Goal: Task Accomplishment & Management: Use online tool/utility

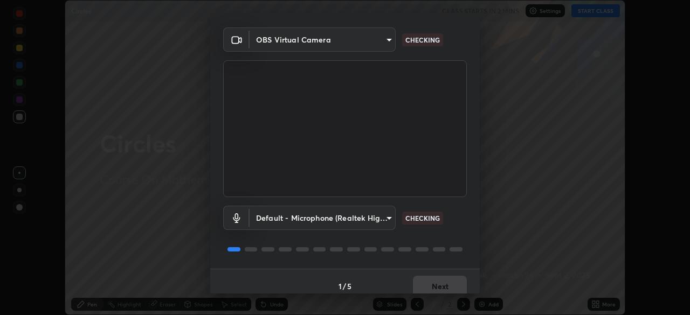
scroll to position [38, 0]
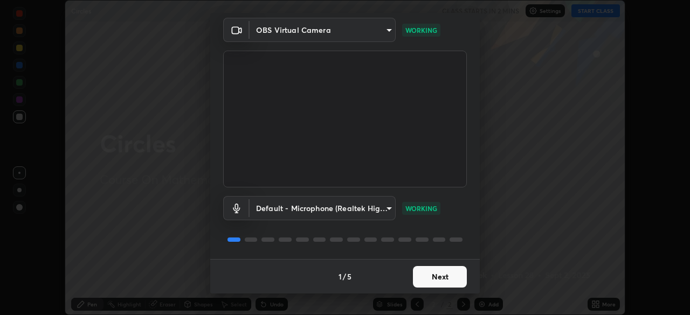
click at [451, 280] on button "Next" at bounding box center [440, 277] width 54 height 22
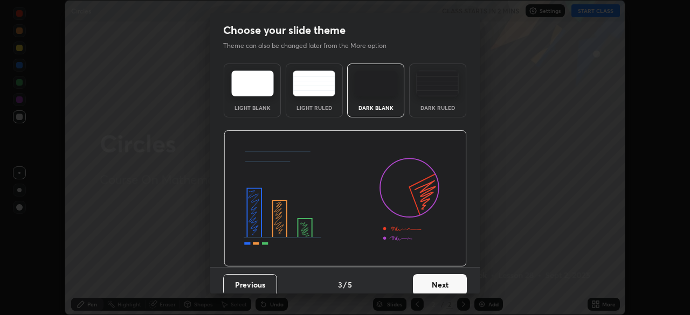
click at [457, 281] on button "Next" at bounding box center [440, 285] width 54 height 22
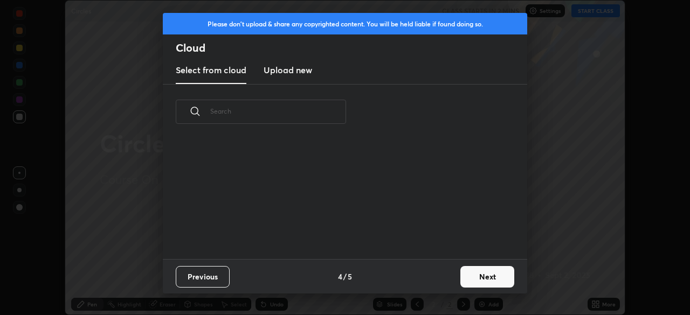
click at [462, 281] on button "Next" at bounding box center [487, 277] width 54 height 22
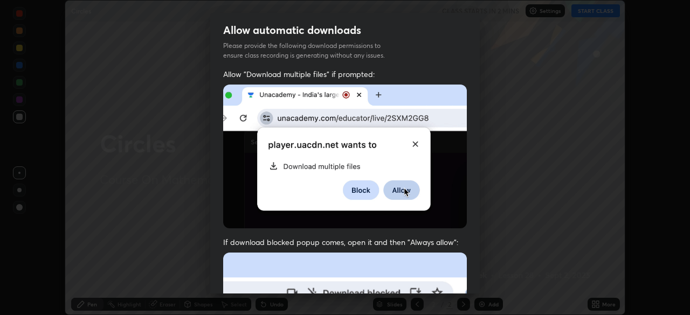
click at [468, 277] on div "Allow "Download multiple files" if prompted: If download blocked popup comes, o…" at bounding box center [344, 296] width 269 height 454
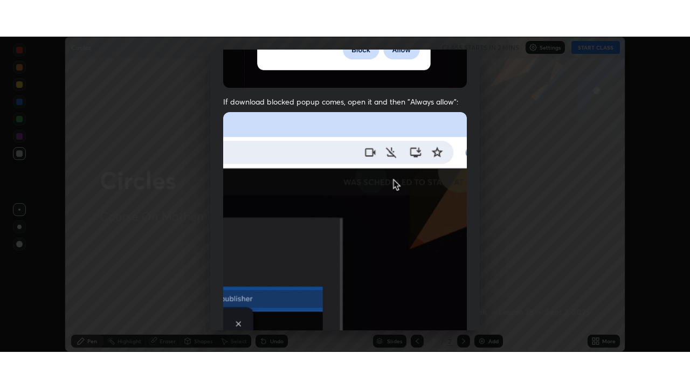
scroll to position [258, 0]
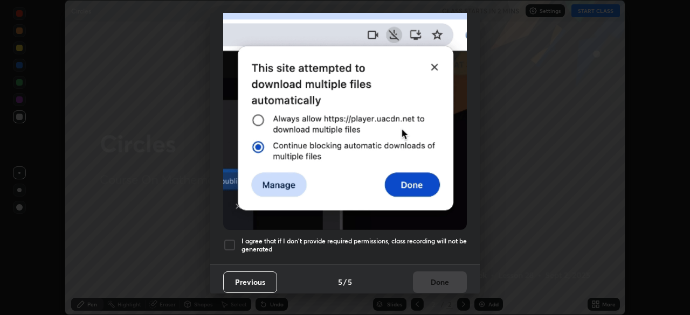
click at [449, 237] on h5 "I agree that if I don't provide required permissions, class recording will not …" at bounding box center [353, 245] width 225 height 17
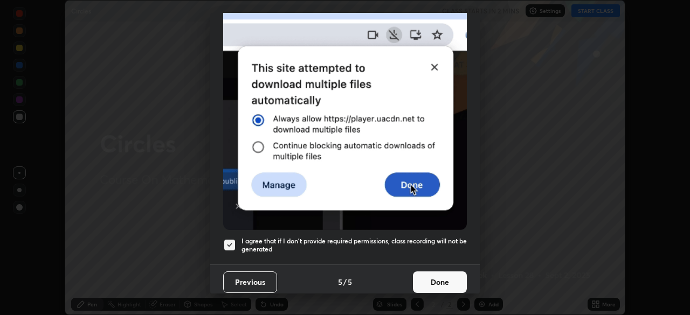
click at [448, 279] on button "Done" at bounding box center [440, 282] width 54 height 22
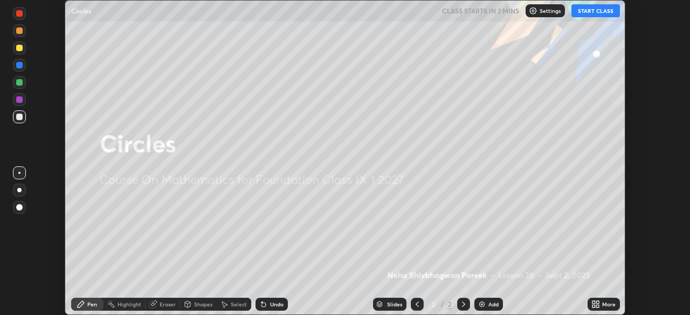
click at [596, 305] on icon at bounding box center [597, 306] width 3 height 3
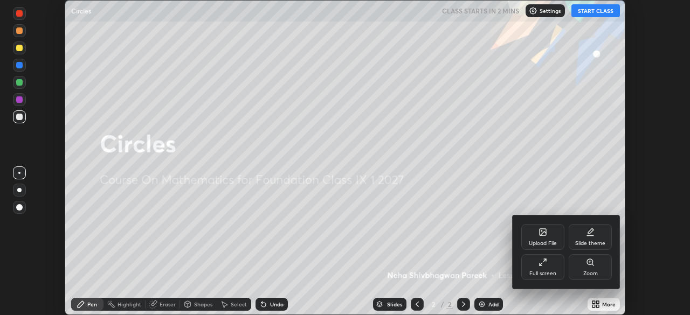
click at [541, 267] on div "Full screen" at bounding box center [542, 267] width 43 height 26
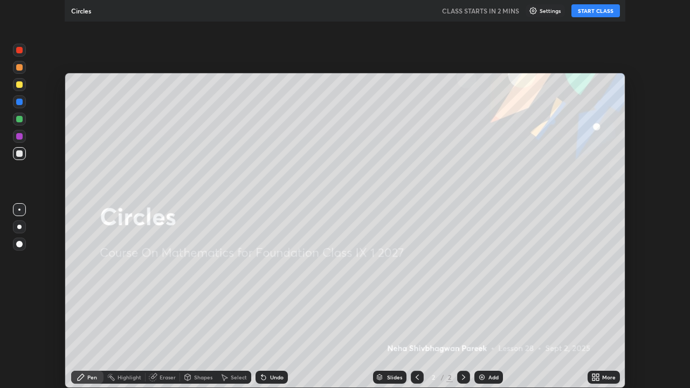
scroll to position [388, 690]
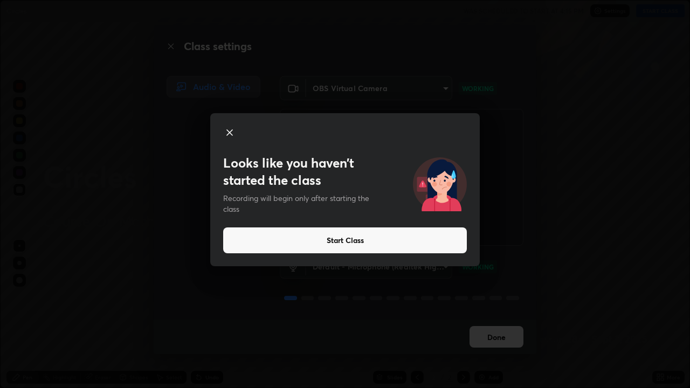
click at [352, 242] on button "Start Class" at bounding box center [344, 240] width 243 height 26
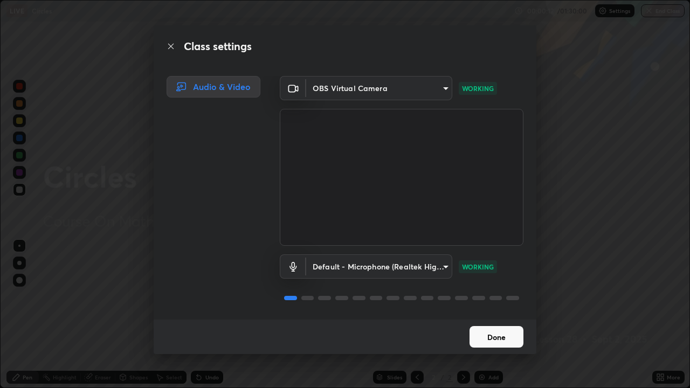
click at [492, 315] on button "Done" at bounding box center [496, 337] width 54 height 22
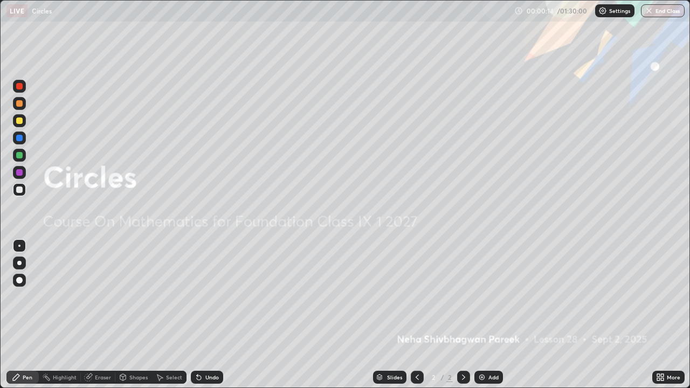
click at [488, 315] on div "Add" at bounding box center [493, 376] width 10 height 5
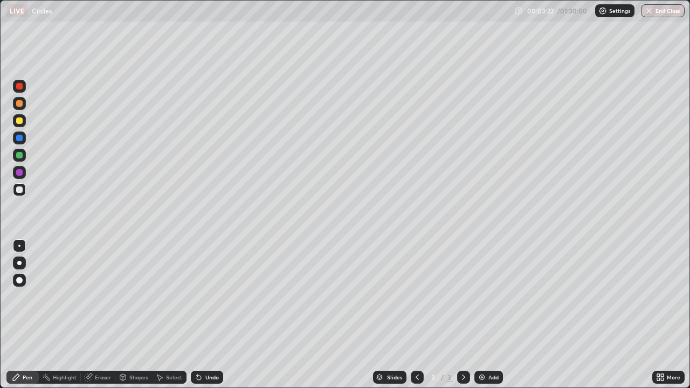
click at [20, 121] on div at bounding box center [19, 120] width 6 height 6
click at [138, 315] on div "Shapes" at bounding box center [138, 376] width 18 height 5
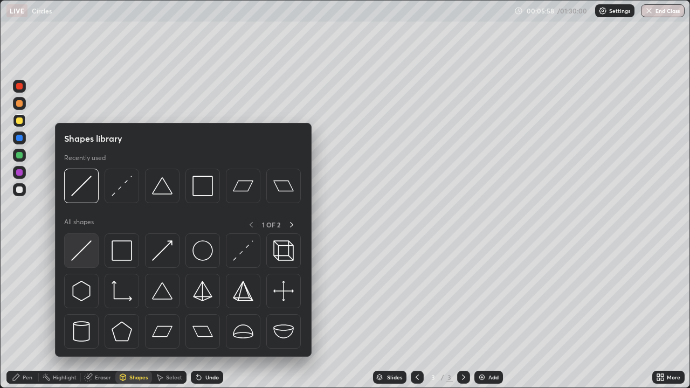
click at [87, 245] on img at bounding box center [81, 250] width 20 height 20
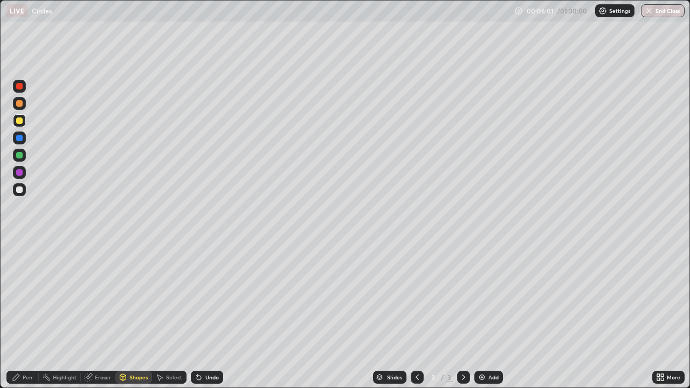
click at [27, 315] on div "Pen" at bounding box center [28, 376] width 10 height 5
click at [23, 188] on div at bounding box center [19, 189] width 13 height 13
click at [24, 120] on div at bounding box center [19, 120] width 13 height 13
click at [20, 158] on div at bounding box center [19, 155] width 6 height 6
click at [23, 101] on div at bounding box center [19, 103] width 13 height 13
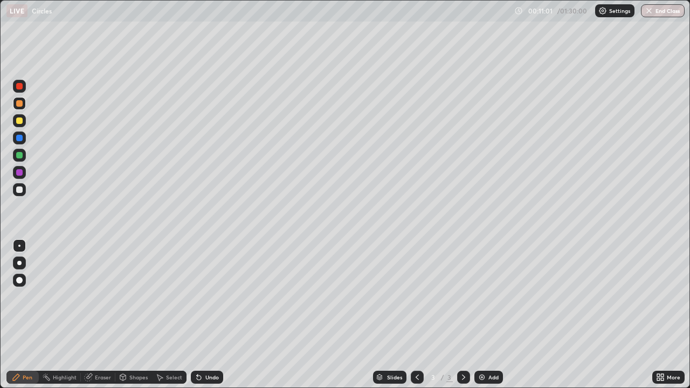
click at [25, 190] on div at bounding box center [19, 189] width 13 height 13
click at [176, 315] on div "Select" at bounding box center [174, 376] width 16 height 5
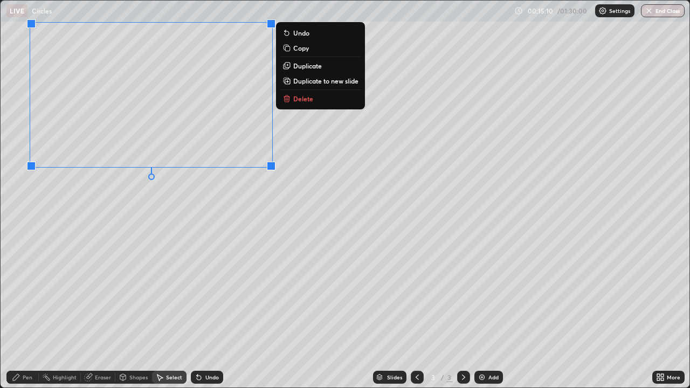
click at [211, 218] on div "0 ° Undo Copy Duplicate Duplicate to new slide Delete" at bounding box center [345, 194] width 688 height 387
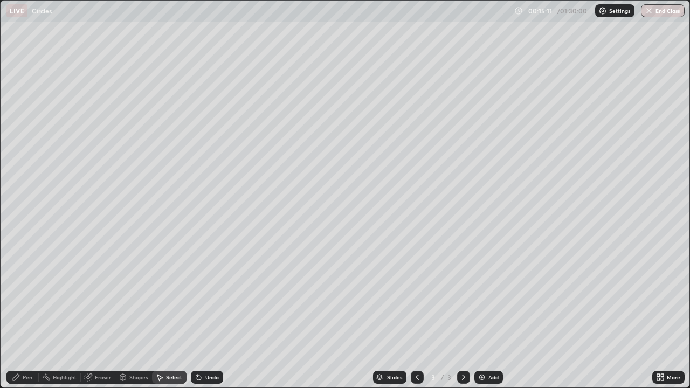
click at [138, 315] on div "Shapes" at bounding box center [138, 376] width 18 height 5
click at [25, 315] on div "Pen" at bounding box center [28, 376] width 10 height 5
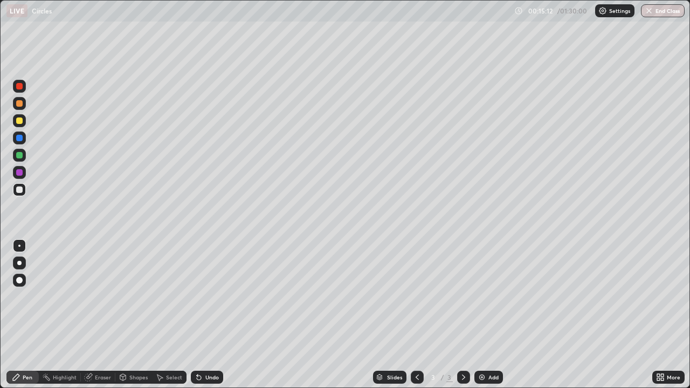
click at [133, 315] on div "Shapes" at bounding box center [138, 376] width 18 height 5
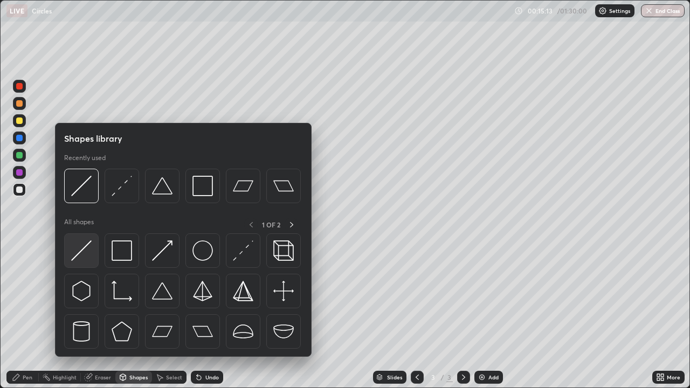
click at [87, 245] on img at bounding box center [81, 250] width 20 height 20
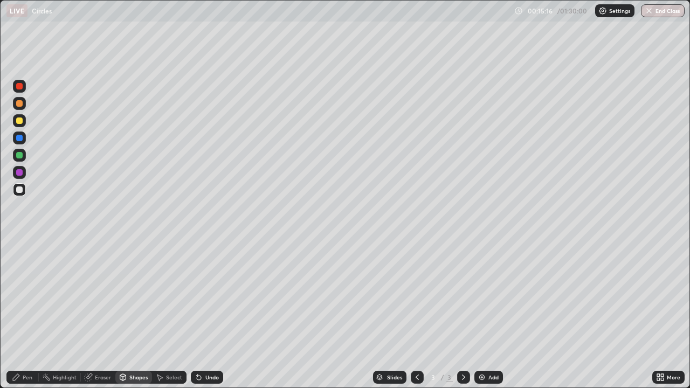
click at [22, 315] on div "Pen" at bounding box center [22, 377] width 32 height 13
click at [25, 121] on div at bounding box center [19, 120] width 13 height 13
click at [24, 153] on div at bounding box center [19, 155] width 13 height 13
click at [488, 315] on div "Add" at bounding box center [493, 376] width 10 height 5
click at [24, 190] on div at bounding box center [19, 189] width 13 height 13
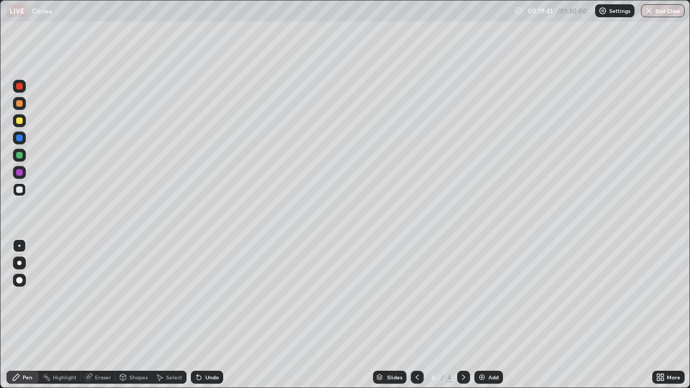
click at [25, 120] on div at bounding box center [19, 120] width 13 height 13
click at [133, 315] on div "Shapes" at bounding box center [138, 376] width 18 height 5
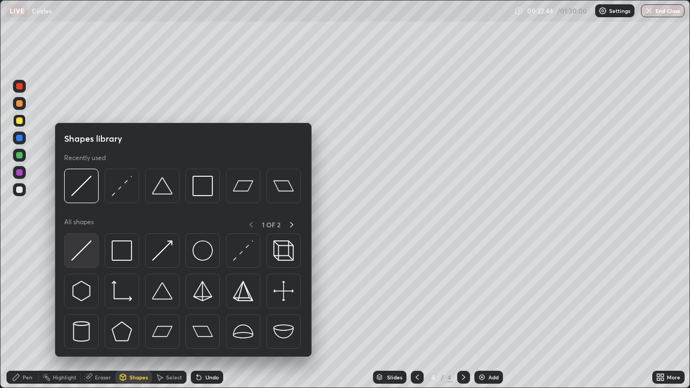
click at [87, 242] on img at bounding box center [81, 250] width 20 height 20
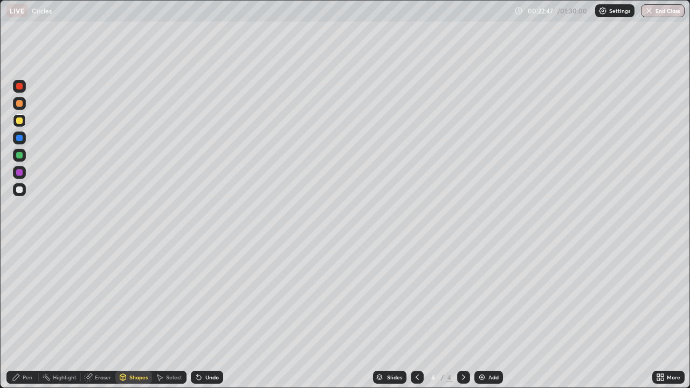
click at [22, 315] on div "Pen" at bounding box center [22, 377] width 32 height 13
click at [24, 186] on div at bounding box center [19, 189] width 13 height 13
click at [23, 156] on div at bounding box center [19, 155] width 13 height 13
click at [23, 189] on div at bounding box center [19, 189] width 13 height 13
click at [18, 122] on div at bounding box center [19, 120] width 6 height 6
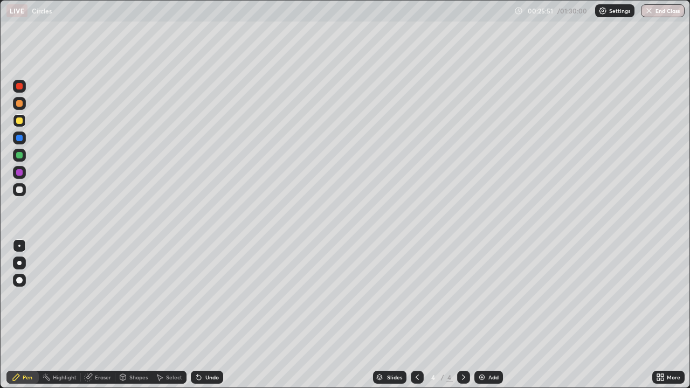
click at [212, 315] on div "Undo" at bounding box center [207, 377] width 32 height 13
click at [170, 315] on div "Select" at bounding box center [174, 376] width 16 height 5
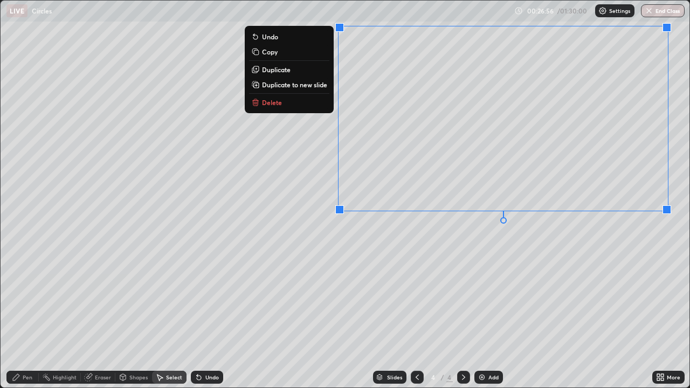
click at [455, 270] on div "0 ° Undo Copy Duplicate Duplicate to new slide Delete" at bounding box center [345, 194] width 688 height 387
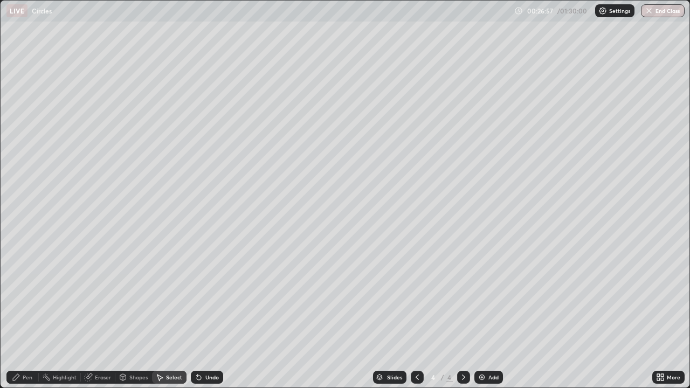
click at [26, 315] on div "Pen" at bounding box center [28, 376] width 10 height 5
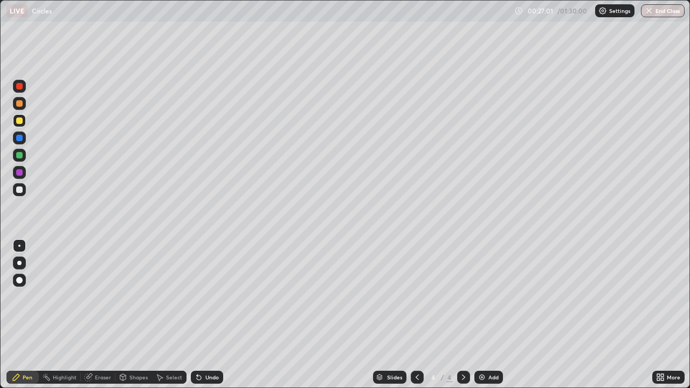
click at [20, 155] on div at bounding box center [19, 155] width 6 height 6
click at [22, 192] on div at bounding box center [19, 189] width 13 height 13
click at [461, 315] on icon at bounding box center [463, 377] width 9 height 9
click at [483, 315] on img at bounding box center [481, 377] width 9 height 9
click at [24, 122] on div at bounding box center [19, 120] width 13 height 13
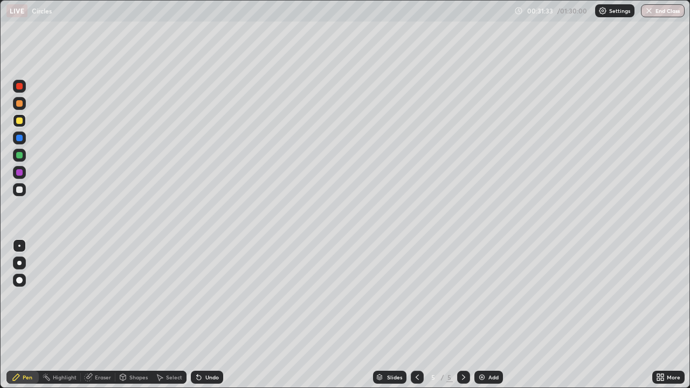
click at [24, 104] on div at bounding box center [19, 103] width 13 height 13
click at [24, 153] on div at bounding box center [19, 155] width 13 height 13
click at [25, 187] on div at bounding box center [19, 189] width 13 height 13
click at [133, 315] on div "Shapes" at bounding box center [138, 376] width 18 height 5
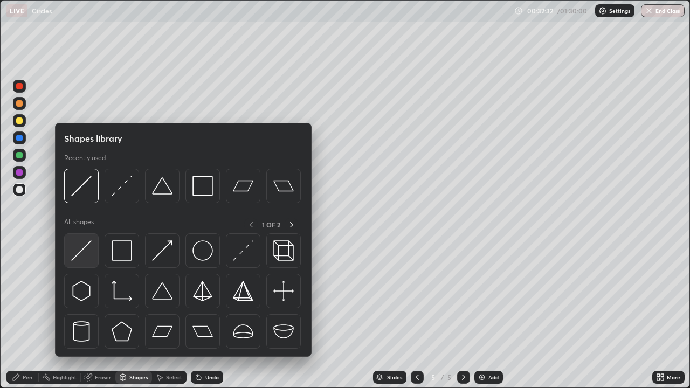
click at [83, 243] on img at bounding box center [81, 250] width 20 height 20
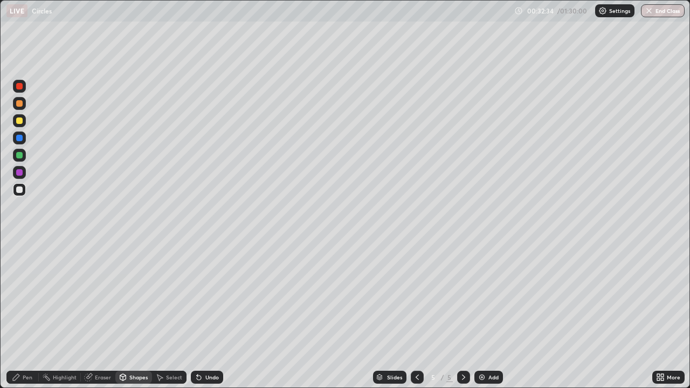
click at [26, 315] on div "Pen" at bounding box center [28, 376] width 10 height 5
click at [23, 118] on div at bounding box center [19, 120] width 13 height 13
click at [23, 154] on div at bounding box center [19, 155] width 13 height 13
click at [22, 118] on div at bounding box center [19, 120] width 13 height 13
click at [23, 188] on div at bounding box center [19, 189] width 13 height 13
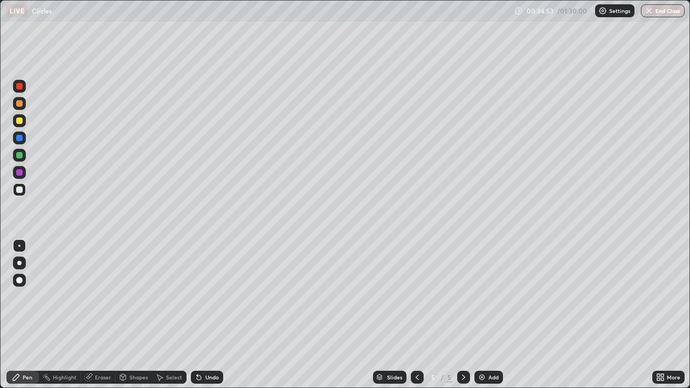
click at [24, 154] on div at bounding box center [19, 155] width 13 height 13
click at [99, 315] on div "Eraser" at bounding box center [103, 376] width 16 height 5
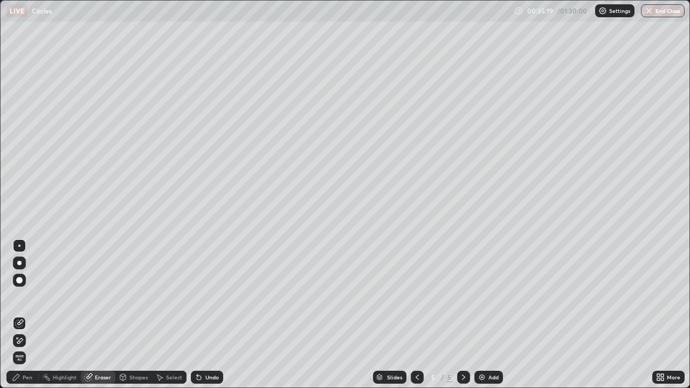
click at [17, 315] on icon at bounding box center [16, 377] width 6 height 6
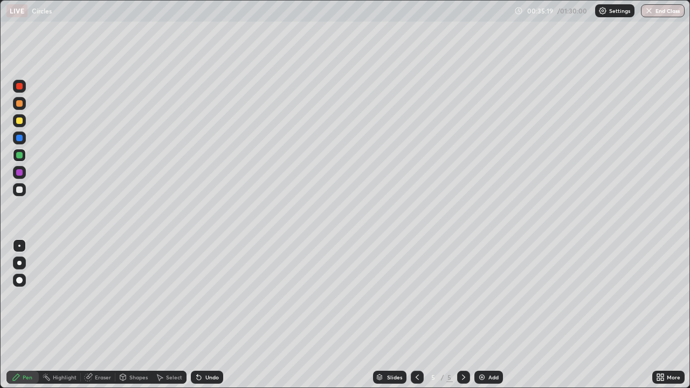
click at [24, 187] on div at bounding box center [19, 189] width 13 height 13
click at [99, 315] on div "Eraser" at bounding box center [103, 376] width 16 height 5
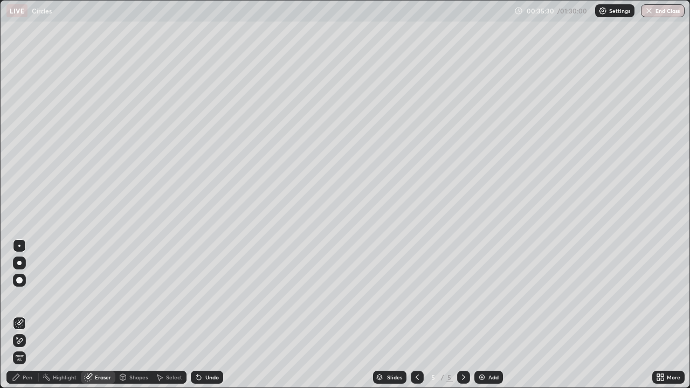
click at [25, 315] on div "Pen" at bounding box center [28, 376] width 10 height 5
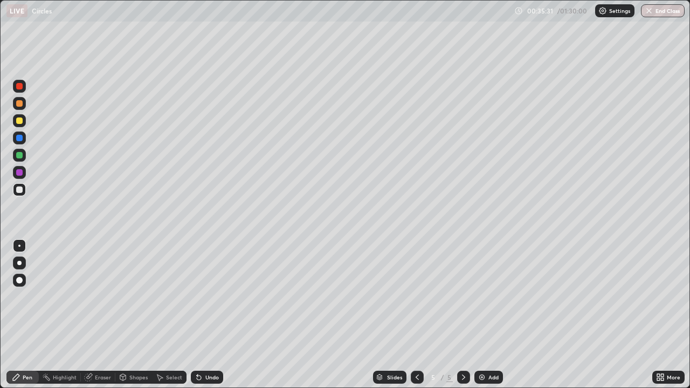
click at [22, 120] on div at bounding box center [19, 120] width 6 height 6
click at [24, 190] on div at bounding box center [19, 189] width 13 height 13
click at [19, 173] on div at bounding box center [19, 172] width 6 height 6
click at [176, 315] on div "Select" at bounding box center [169, 377] width 34 height 13
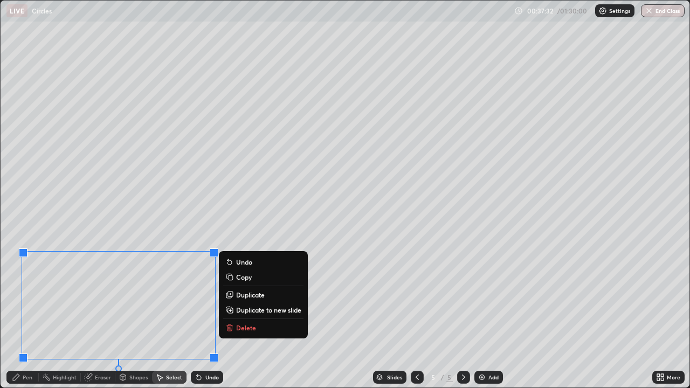
click at [27, 315] on div "Pen" at bounding box center [22, 377] width 32 height 13
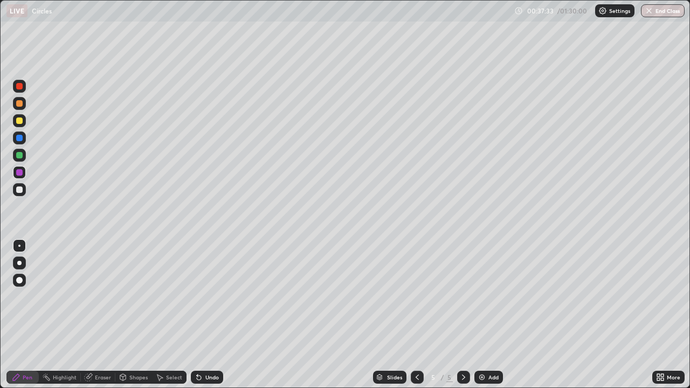
click at [25, 187] on div at bounding box center [19, 189] width 13 height 13
click at [175, 315] on div "Select" at bounding box center [169, 377] width 34 height 13
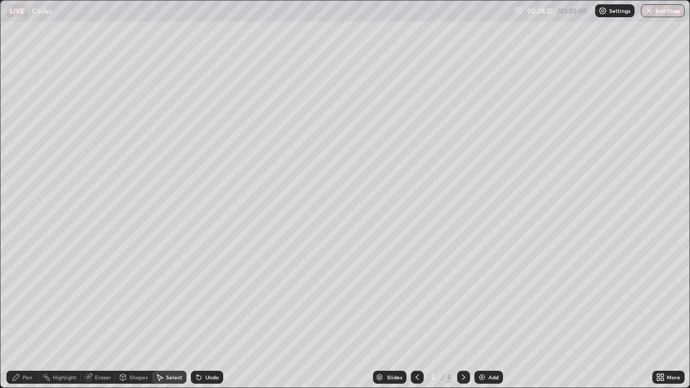
click at [170, 315] on div "Select" at bounding box center [174, 376] width 16 height 5
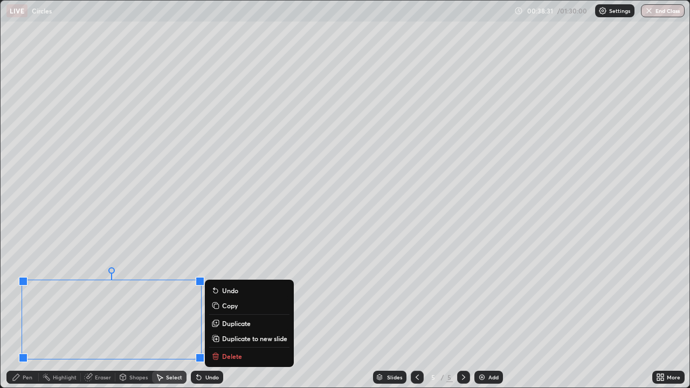
click at [163, 242] on div "0 ° Undo Copy Duplicate Duplicate to new slide Delete" at bounding box center [345, 194] width 688 height 387
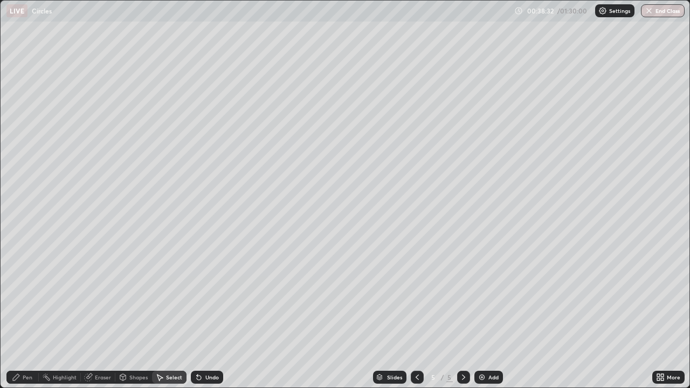
click at [23, 315] on div "Pen" at bounding box center [28, 376] width 10 height 5
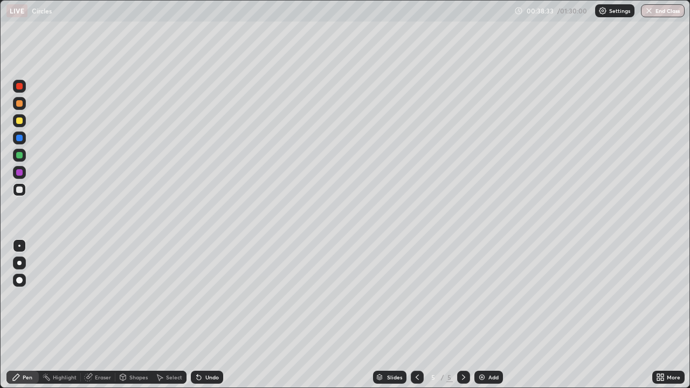
click at [23, 170] on div at bounding box center [19, 172] width 13 height 13
click at [23, 154] on div at bounding box center [19, 155] width 13 height 13
click at [488, 315] on div "Add" at bounding box center [493, 376] width 10 height 5
click at [22, 186] on div at bounding box center [19, 189] width 13 height 13
click at [23, 120] on div at bounding box center [19, 120] width 13 height 13
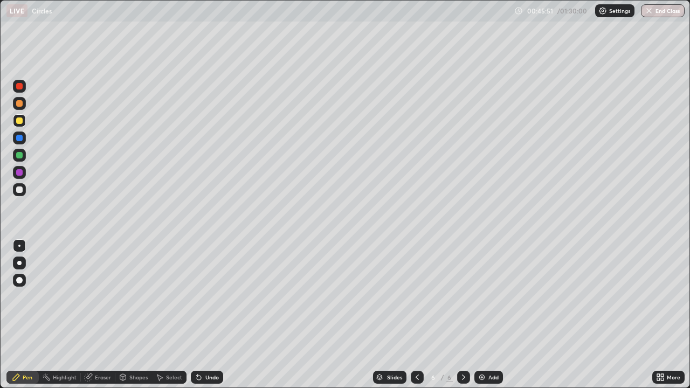
click at [170, 315] on div "Select" at bounding box center [174, 376] width 16 height 5
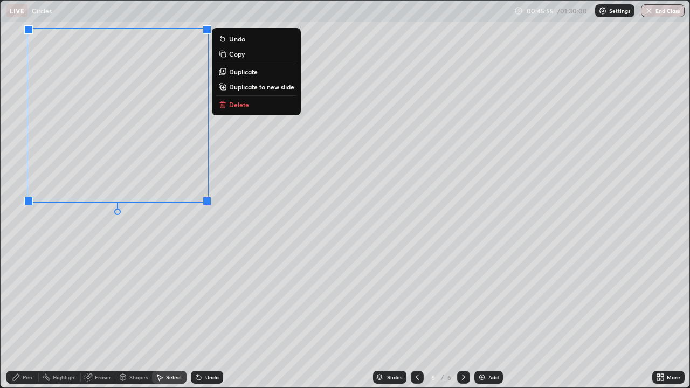
click at [95, 250] on div "0 ° Undo Copy Duplicate Duplicate to new slide Delete" at bounding box center [345, 194] width 688 height 387
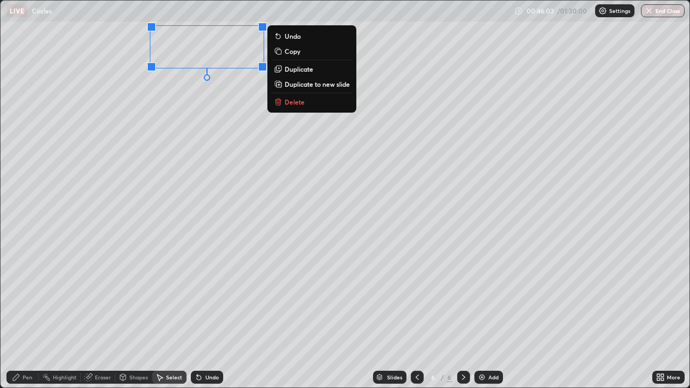
click at [231, 103] on div "0 ° Undo Copy Duplicate Duplicate to new slide Delete" at bounding box center [345, 194] width 688 height 387
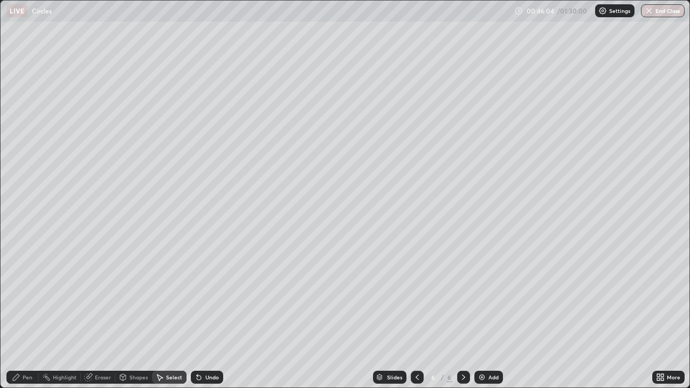
click at [99, 315] on div "Eraser" at bounding box center [103, 376] width 16 height 5
click at [172, 315] on div "Select" at bounding box center [169, 377] width 34 height 13
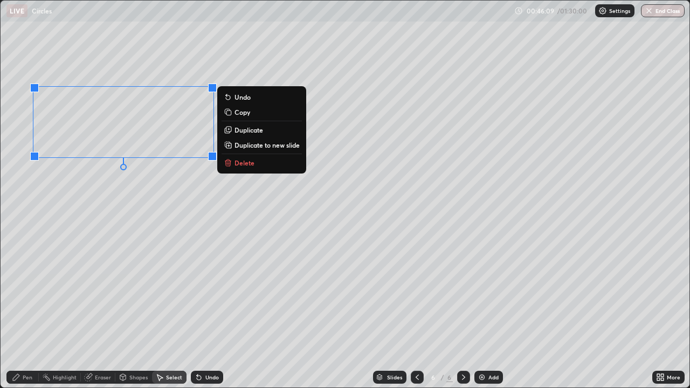
click at [97, 217] on div "0 ° Undo Copy Duplicate Duplicate to new slide Delete" at bounding box center [345, 194] width 688 height 387
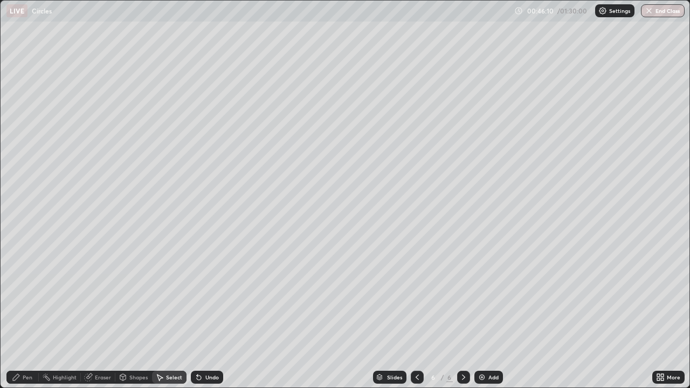
click at [27, 315] on div "Pen" at bounding box center [28, 376] width 10 height 5
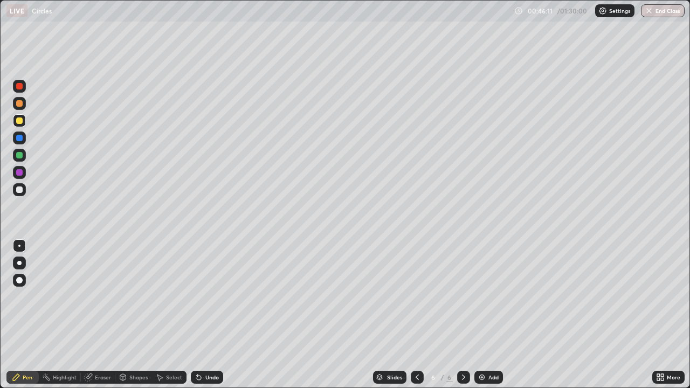
click at [24, 190] on div at bounding box center [19, 189] width 13 height 13
click at [20, 103] on div at bounding box center [19, 103] width 6 height 6
click at [25, 187] on div at bounding box center [19, 189] width 13 height 13
click at [23, 120] on div at bounding box center [19, 120] width 13 height 13
click at [24, 101] on div at bounding box center [19, 103] width 13 height 13
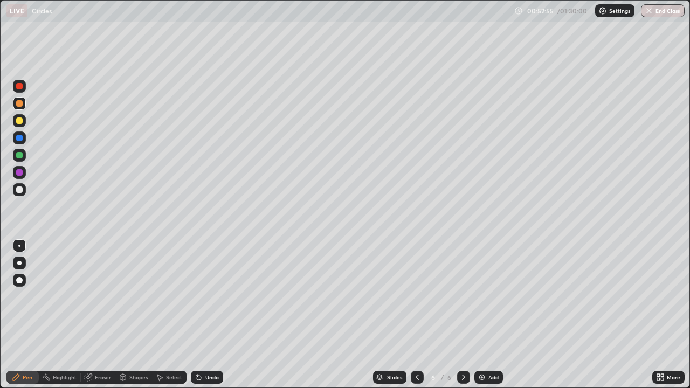
click at [24, 190] on div at bounding box center [19, 189] width 13 height 13
click at [24, 121] on div at bounding box center [19, 120] width 13 height 13
click at [133, 315] on div "Shapes" at bounding box center [138, 376] width 18 height 5
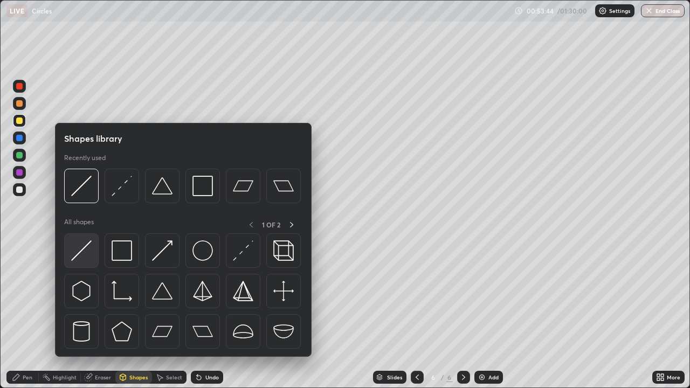
click at [89, 245] on img at bounding box center [81, 250] width 20 height 20
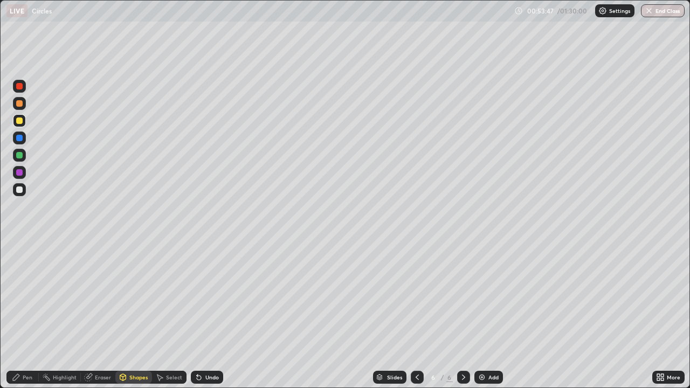
click at [22, 315] on div "Pen" at bounding box center [22, 377] width 32 height 13
click at [22, 189] on div at bounding box center [19, 189] width 6 height 6
click at [20, 121] on div at bounding box center [19, 120] width 6 height 6
click at [20, 190] on div at bounding box center [19, 189] width 6 height 6
click at [21, 121] on div at bounding box center [19, 120] width 6 height 6
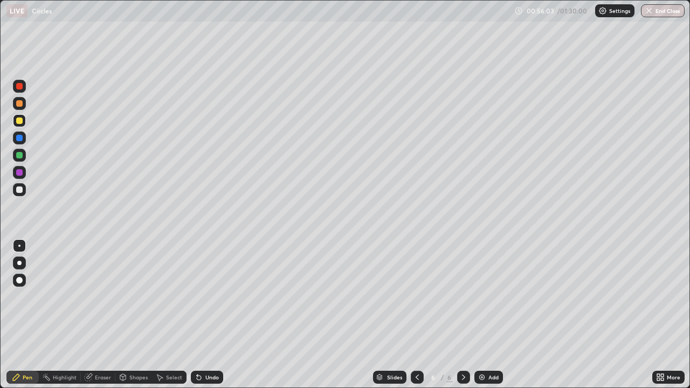
click at [96, 315] on div "Eraser" at bounding box center [103, 376] width 16 height 5
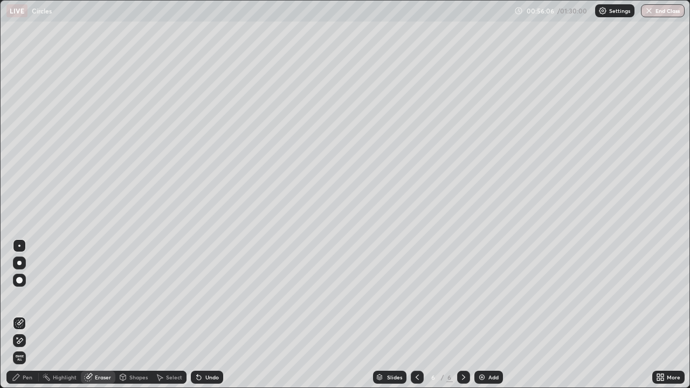
click at [27, 315] on div "Pen" at bounding box center [28, 376] width 10 height 5
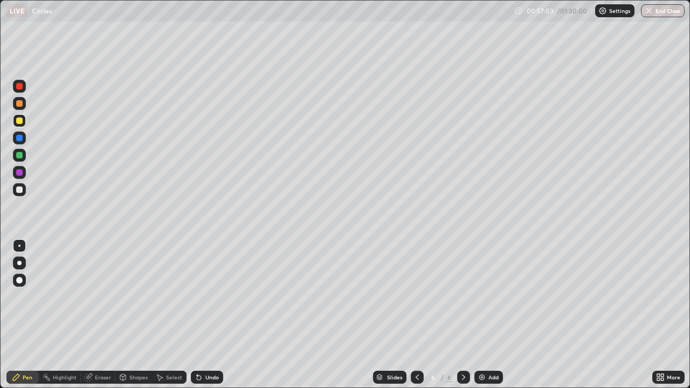
click at [25, 156] on div at bounding box center [19, 155] width 13 height 13
click at [168, 315] on div "Select" at bounding box center [174, 376] width 16 height 5
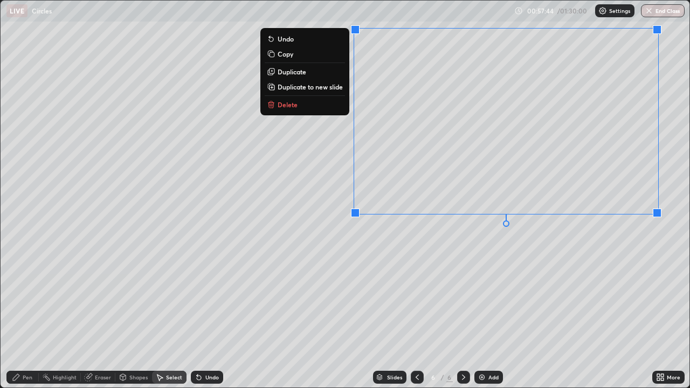
click at [569, 242] on div "0 ° Undo Copy Duplicate Duplicate to new slide Delete" at bounding box center [345, 194] width 688 height 387
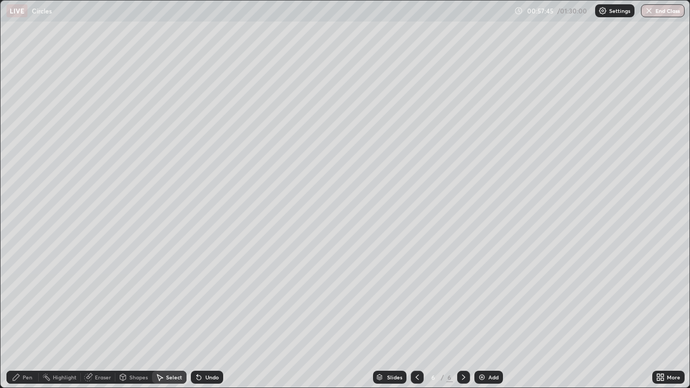
click at [137, 315] on div "Shapes" at bounding box center [138, 376] width 18 height 5
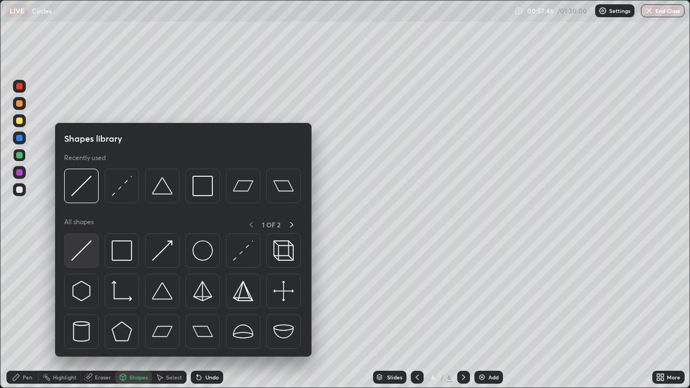
click at [88, 245] on img at bounding box center [81, 250] width 20 height 20
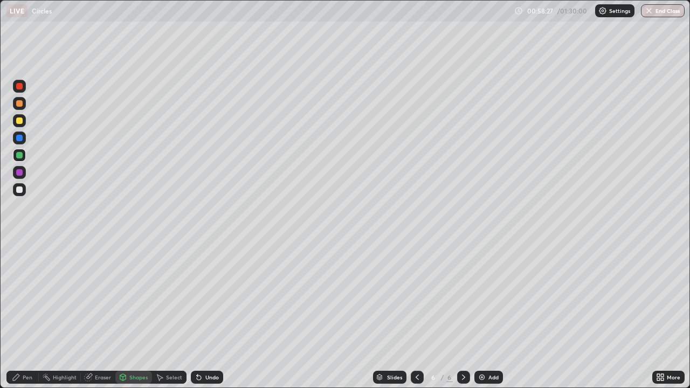
click at [22, 186] on div at bounding box center [19, 189] width 6 height 6
click at [210, 315] on div "Undo" at bounding box center [211, 376] width 13 height 5
click at [30, 315] on div "Pen" at bounding box center [28, 376] width 10 height 5
click at [106, 315] on div "Eraser" at bounding box center [103, 376] width 16 height 5
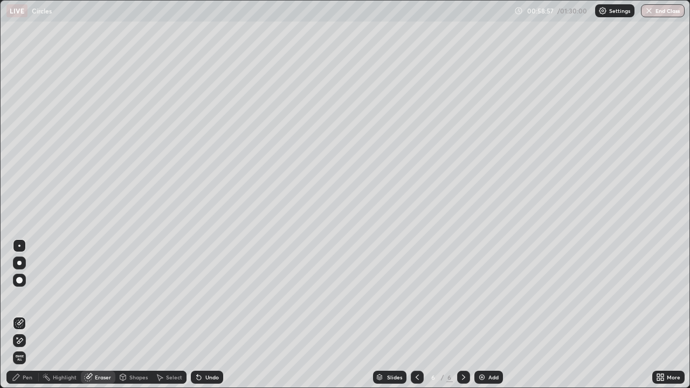
click at [30, 315] on div "Pen" at bounding box center [28, 376] width 10 height 5
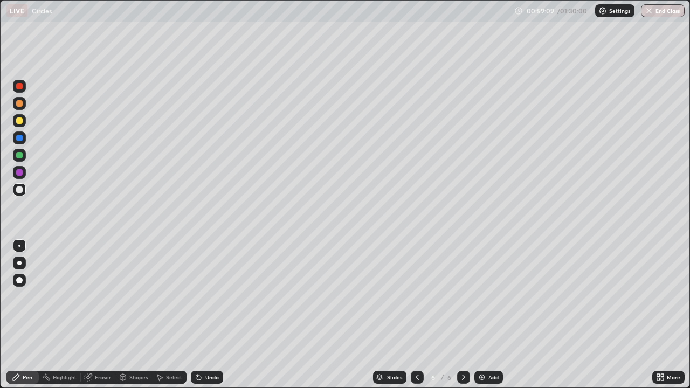
click at [20, 170] on div at bounding box center [19, 172] width 6 height 6
click at [20, 190] on div at bounding box center [19, 189] width 6 height 6
click at [212, 315] on div "Undo" at bounding box center [211, 376] width 13 height 5
click at [489, 315] on div "Add" at bounding box center [493, 376] width 10 height 5
click at [23, 119] on div at bounding box center [19, 120] width 13 height 13
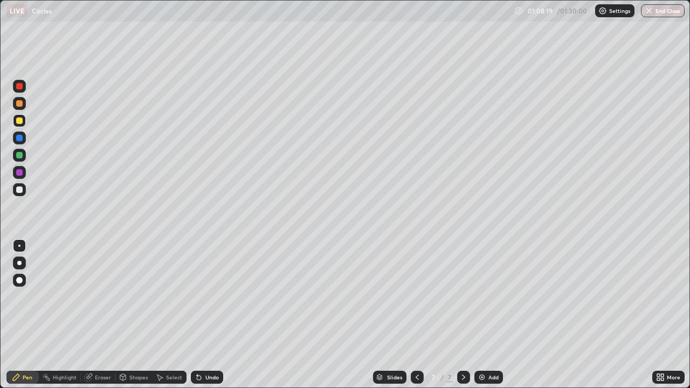
click at [24, 190] on div at bounding box center [19, 189] width 13 height 13
click at [20, 121] on div at bounding box center [19, 120] width 6 height 6
click at [170, 315] on div "Select" at bounding box center [174, 376] width 16 height 5
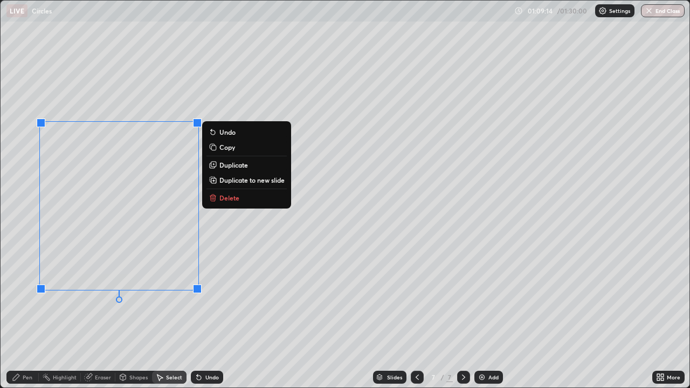
click at [182, 315] on div "0 ° Undo Copy Duplicate Duplicate to new slide Delete" at bounding box center [345, 194] width 688 height 387
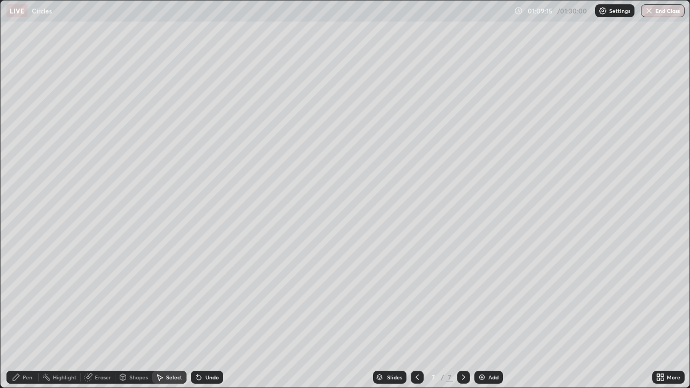
click at [137, 315] on div "Shapes" at bounding box center [138, 376] width 18 height 5
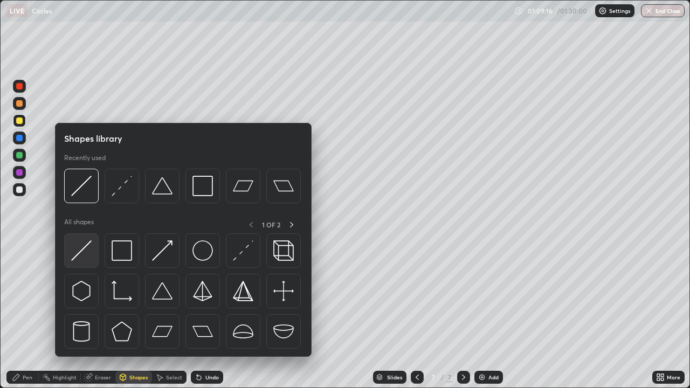
click at [86, 244] on img at bounding box center [81, 250] width 20 height 20
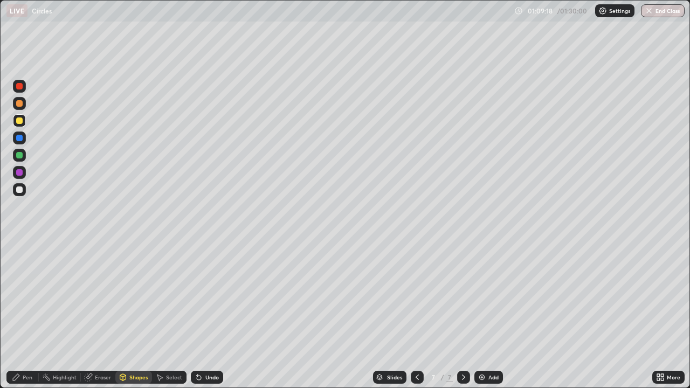
click at [25, 315] on div "Pen" at bounding box center [22, 377] width 32 height 13
click at [25, 188] on div at bounding box center [19, 189] width 13 height 13
click at [23, 157] on div at bounding box center [19, 155] width 13 height 13
click at [22, 189] on div at bounding box center [19, 189] width 6 height 6
click at [96, 315] on div "Eraser" at bounding box center [103, 376] width 16 height 5
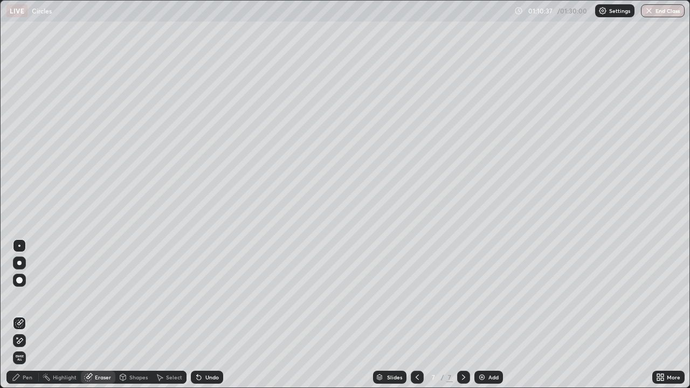
click at [26, 315] on div "Pen" at bounding box center [28, 376] width 10 height 5
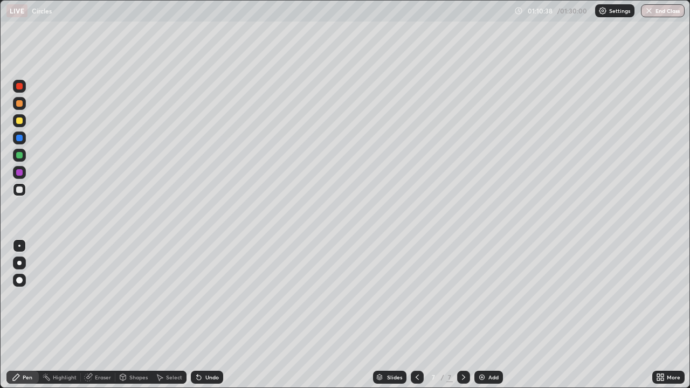
click at [25, 153] on div at bounding box center [19, 155] width 13 height 13
click at [96, 315] on div "Eraser" at bounding box center [103, 376] width 16 height 5
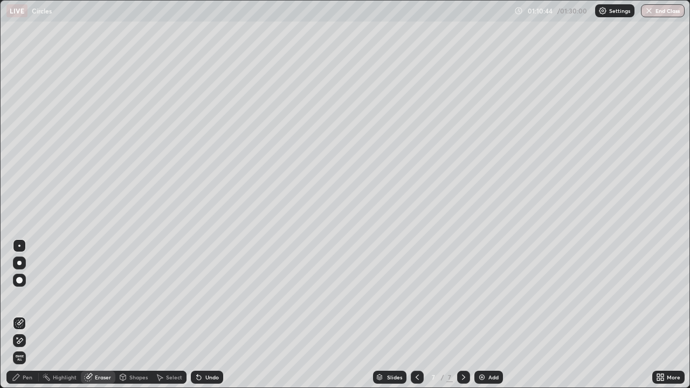
click at [17, 315] on icon at bounding box center [16, 377] width 6 height 6
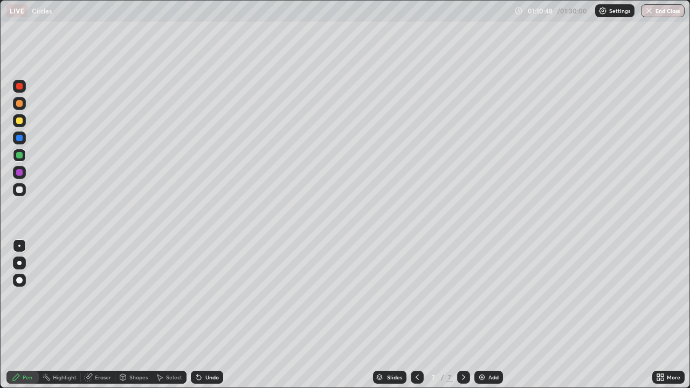
click at [20, 190] on div at bounding box center [19, 189] width 6 height 6
click at [127, 315] on div "Shapes" at bounding box center [133, 377] width 37 height 13
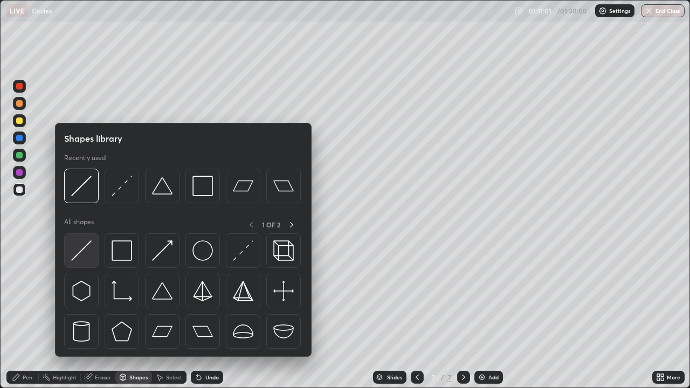
click at [83, 245] on img at bounding box center [81, 250] width 20 height 20
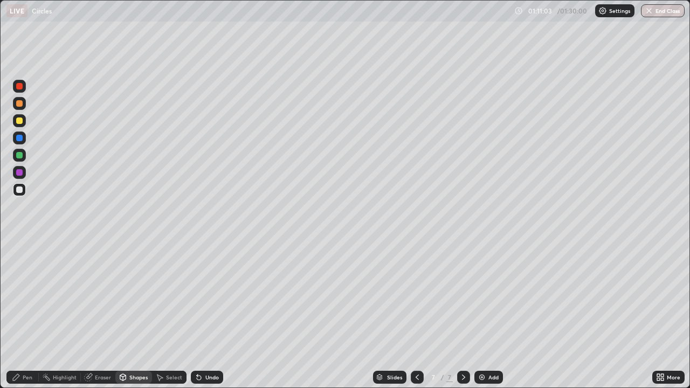
click at [22, 315] on div "Pen" at bounding box center [22, 377] width 32 height 13
click at [24, 119] on div at bounding box center [19, 120] width 13 height 13
click at [205, 315] on div "Undo" at bounding box center [211, 376] width 13 height 5
click at [203, 315] on div "Undo" at bounding box center [207, 377] width 32 height 13
click at [205, 315] on div "Undo" at bounding box center [207, 377] width 32 height 13
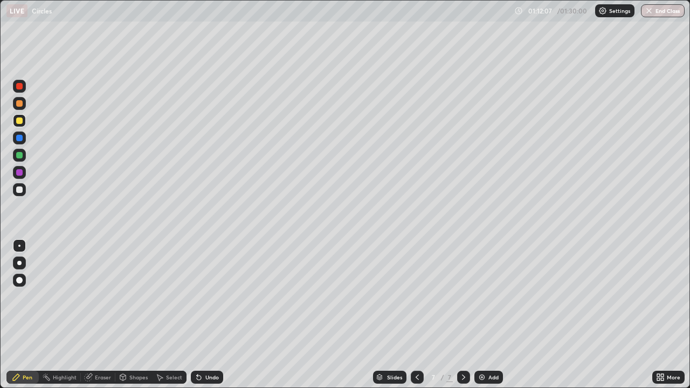
click at [24, 187] on div at bounding box center [19, 189] width 13 height 13
click at [173, 315] on div "Select" at bounding box center [174, 376] width 16 height 5
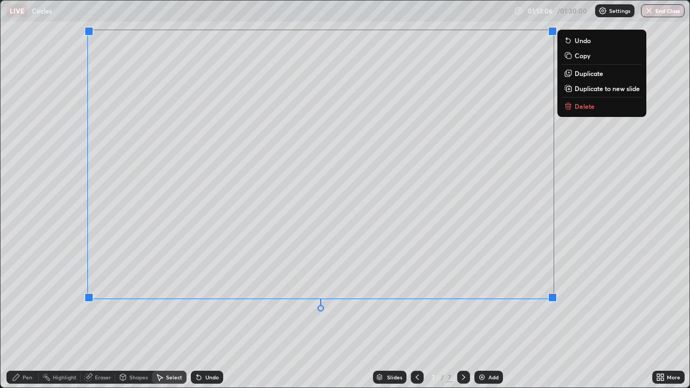
click at [60, 235] on div "0 ° Undo Copy Duplicate Duplicate to new slide Delete" at bounding box center [345, 194] width 688 height 387
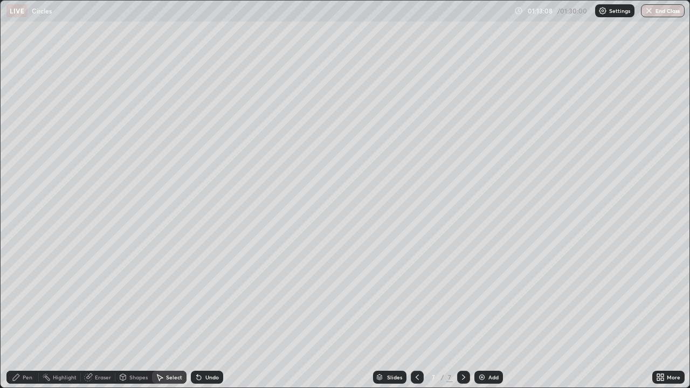
click at [136, 315] on div "Shapes" at bounding box center [138, 376] width 18 height 5
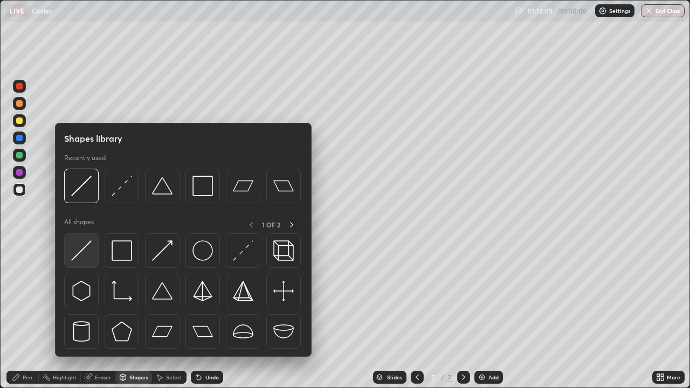
click at [83, 246] on img at bounding box center [81, 250] width 20 height 20
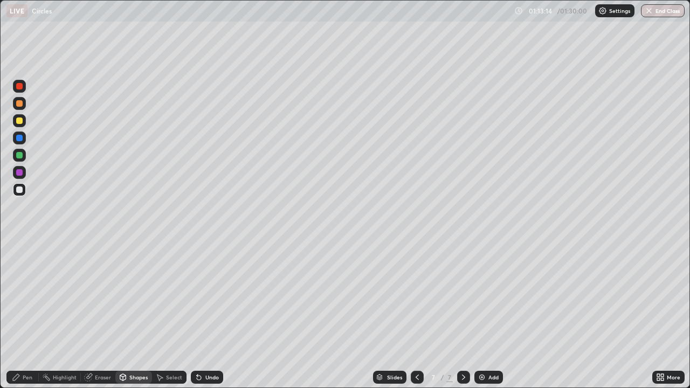
click at [20, 315] on div "Pen" at bounding box center [22, 377] width 32 height 13
click at [25, 116] on div at bounding box center [19, 120] width 13 height 13
click at [23, 187] on div at bounding box center [19, 189] width 13 height 13
click at [95, 315] on div "Eraser" at bounding box center [103, 376] width 16 height 5
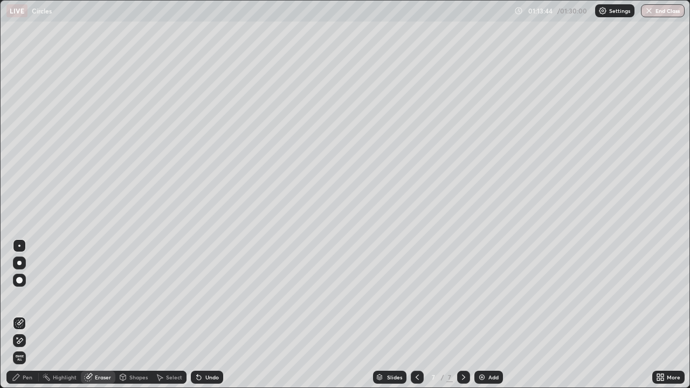
click at [22, 315] on div "Pen" at bounding box center [22, 377] width 32 height 13
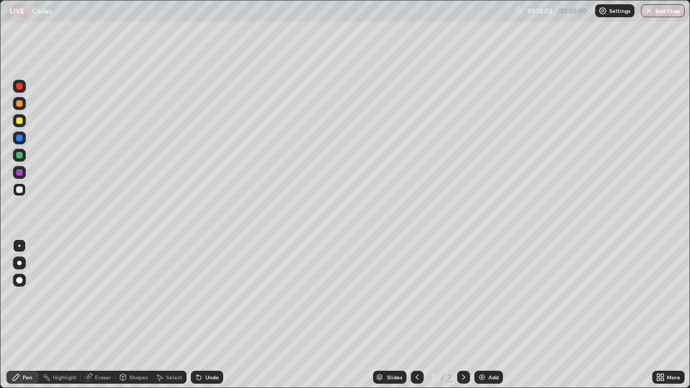
click at [24, 154] on div at bounding box center [19, 155] width 13 height 13
click at [0, 304] on div "Setting up your live class" at bounding box center [345, 194] width 690 height 388
click at [382, 315] on div "Slides" at bounding box center [389, 377] width 33 height 13
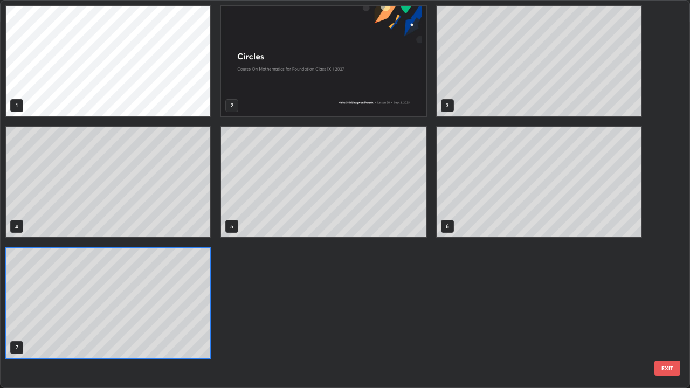
scroll to position [384, 683]
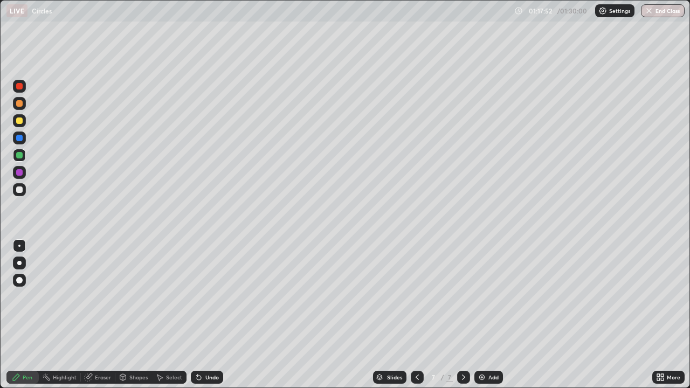
click at [485, 315] on div "Add" at bounding box center [488, 377] width 29 height 13
click at [139, 315] on div "Shapes" at bounding box center [133, 377] width 37 height 13
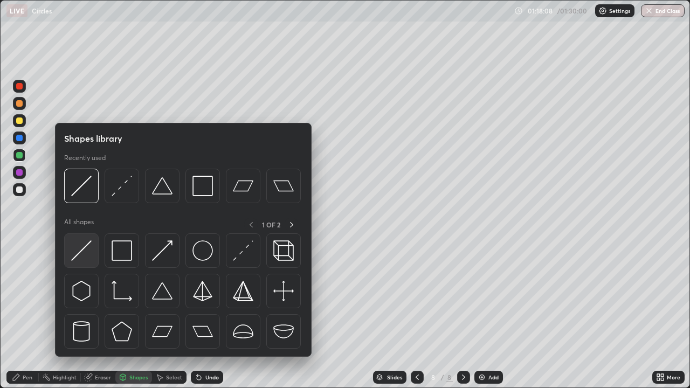
click at [84, 245] on img at bounding box center [81, 250] width 20 height 20
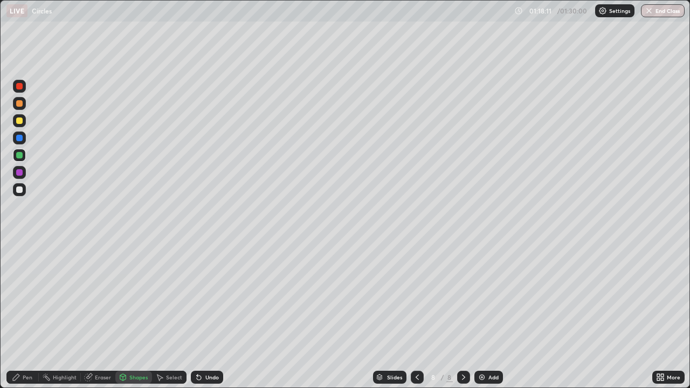
click at [27, 315] on div "Pen" at bounding box center [28, 376] width 10 height 5
click at [25, 190] on div at bounding box center [19, 189] width 13 height 13
click at [99, 315] on div "Eraser" at bounding box center [103, 376] width 16 height 5
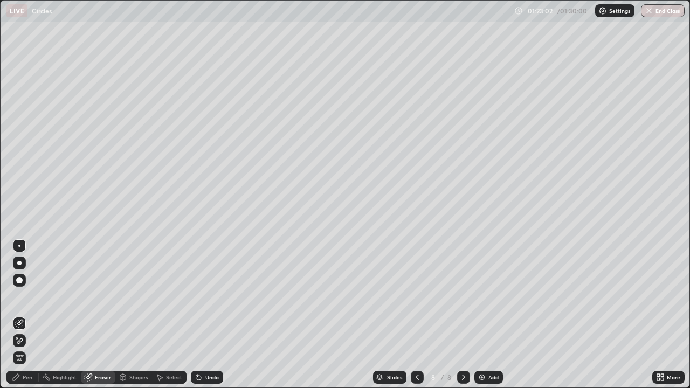
click at [23, 315] on div "Pen" at bounding box center [22, 377] width 32 height 13
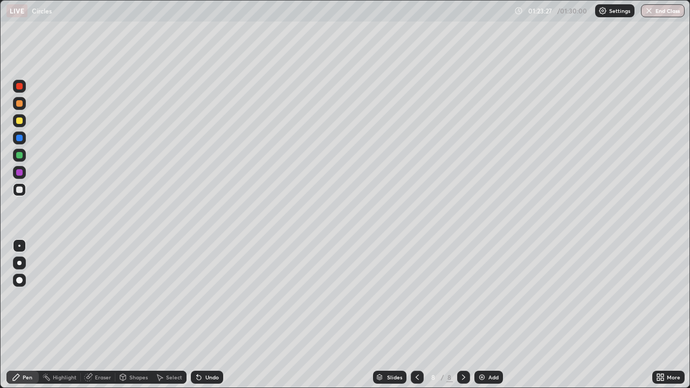
click at [210, 315] on div "Undo" at bounding box center [211, 376] width 13 height 5
click at [206, 315] on div "Undo" at bounding box center [207, 377] width 32 height 13
click at [651, 9] on img "button" at bounding box center [649, 10] width 9 height 9
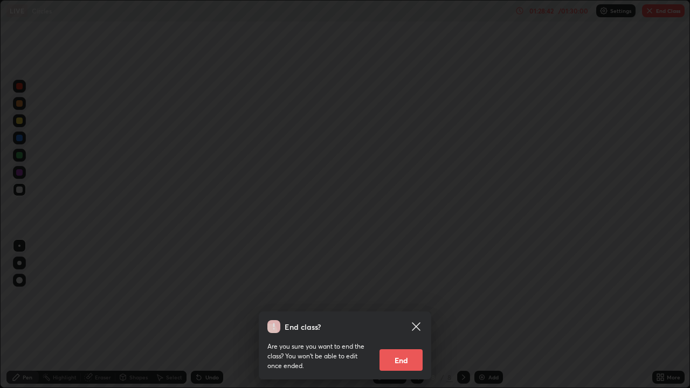
click at [406, 315] on button "End" at bounding box center [400, 360] width 43 height 22
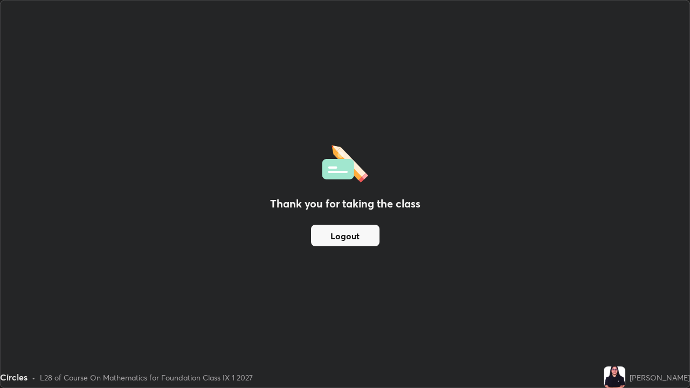
click at [349, 239] on button "Logout" at bounding box center [345, 236] width 68 height 22
